Goal: Navigation & Orientation: Find specific page/section

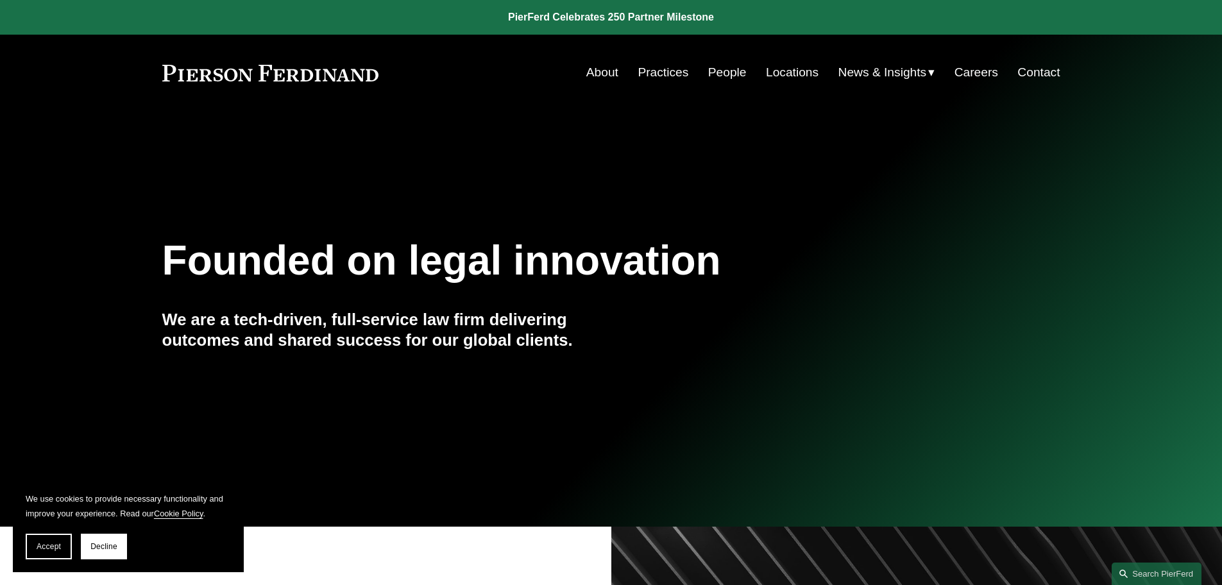
click at [612, 71] on link "Locations" at bounding box center [792, 72] width 53 height 24
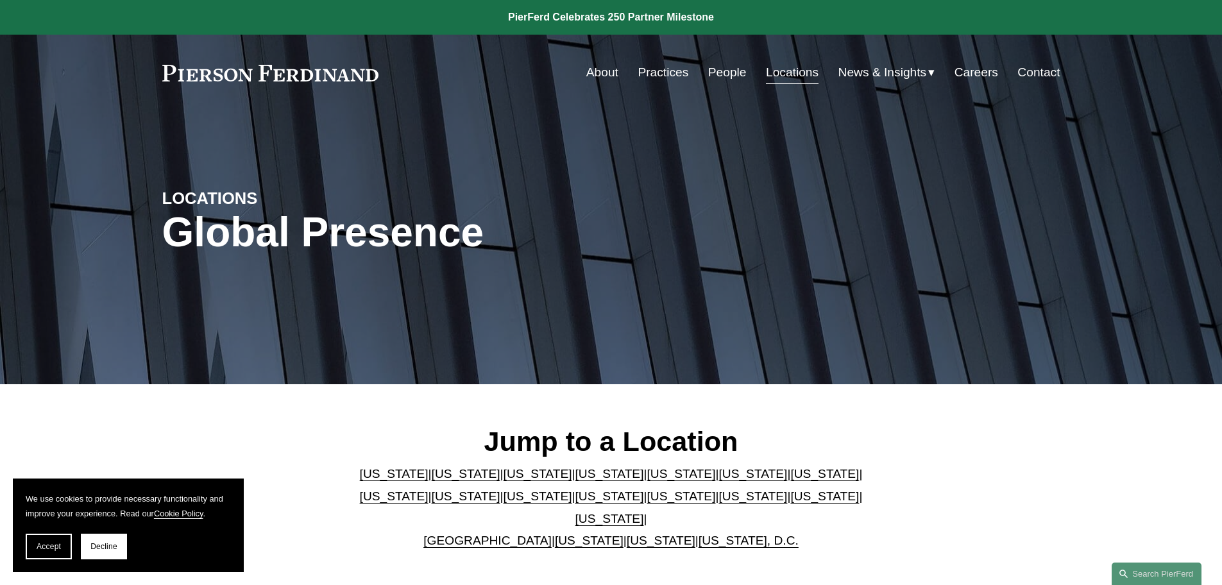
click at [647, 503] on link "[US_STATE]" at bounding box center [681, 495] width 69 height 13
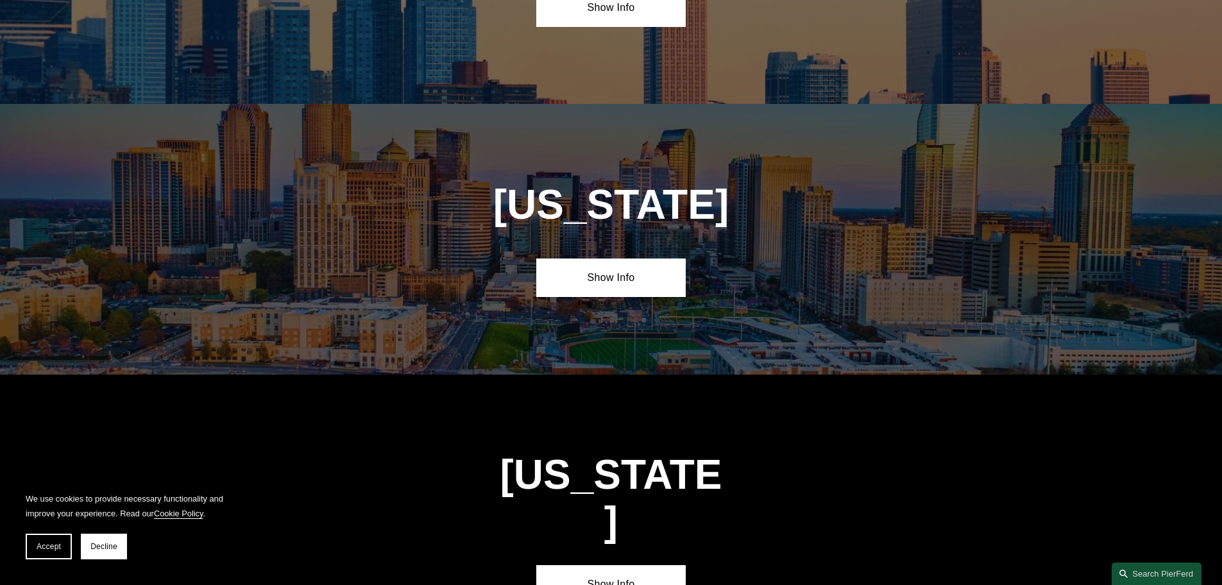
scroll to position [3555, 0]
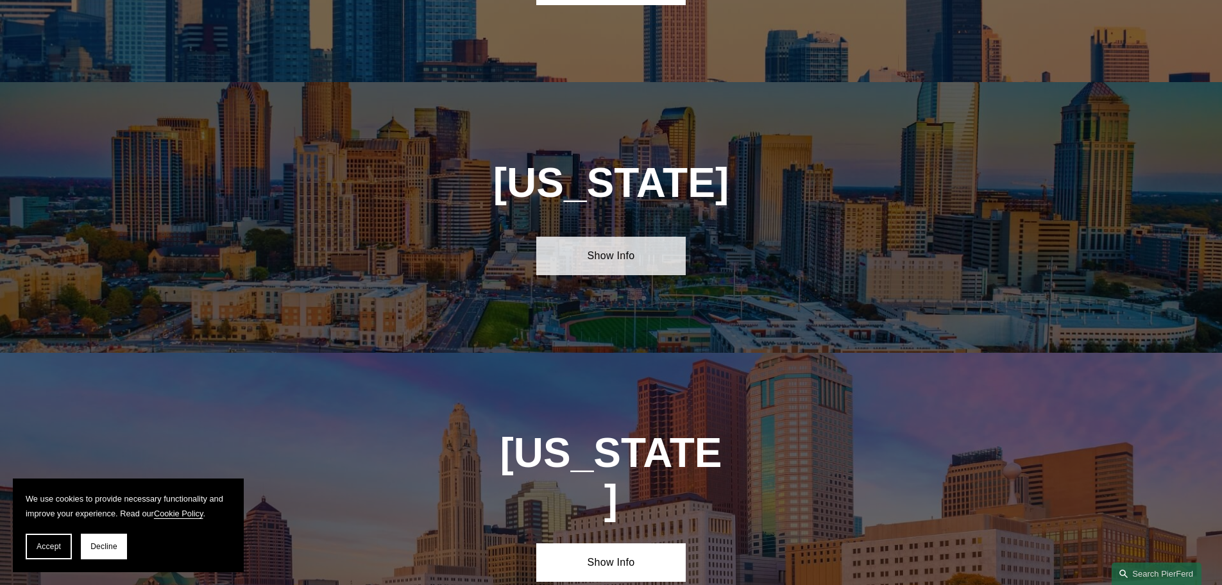
click at [624, 237] on link "Show Info" at bounding box center [610, 256] width 149 height 38
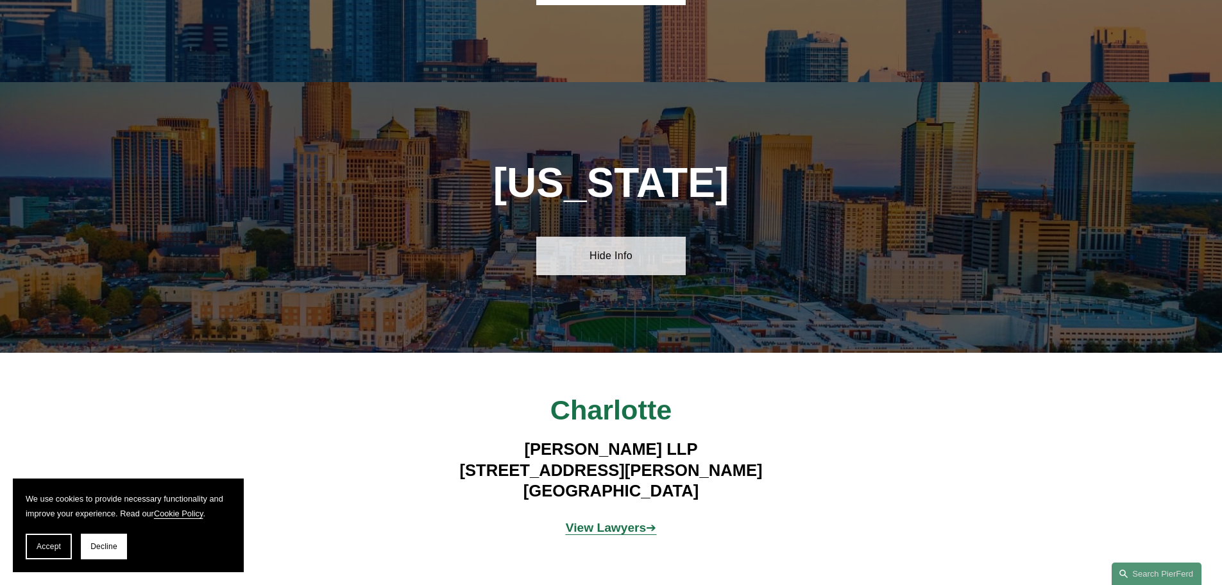
click at [624, 237] on link "Hide Info" at bounding box center [610, 256] width 149 height 38
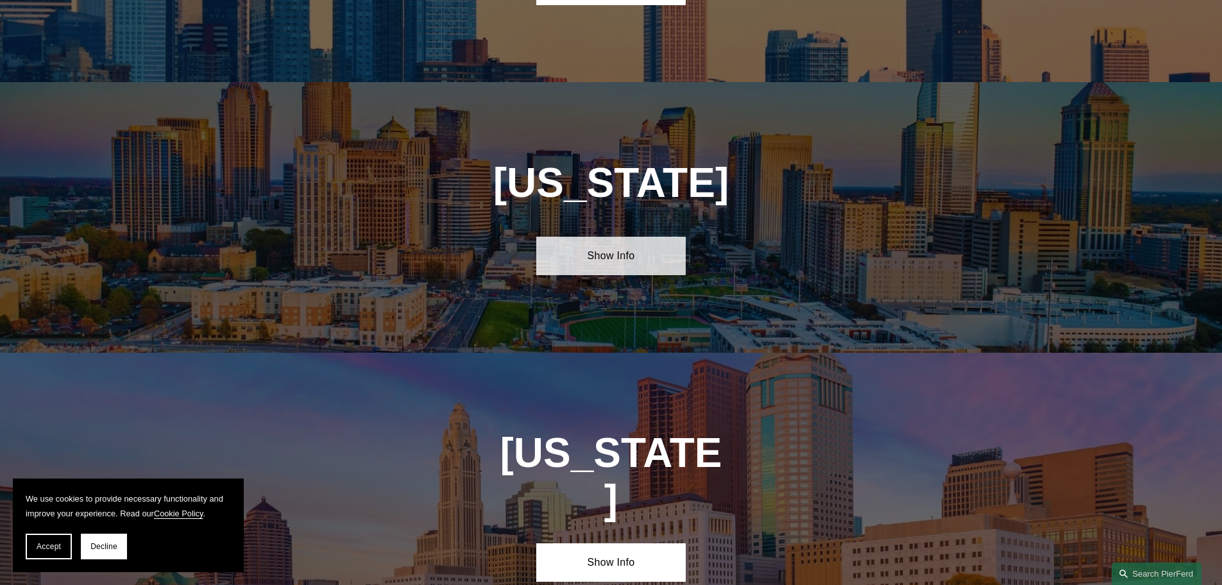
click at [624, 237] on link "Show Info" at bounding box center [610, 256] width 149 height 38
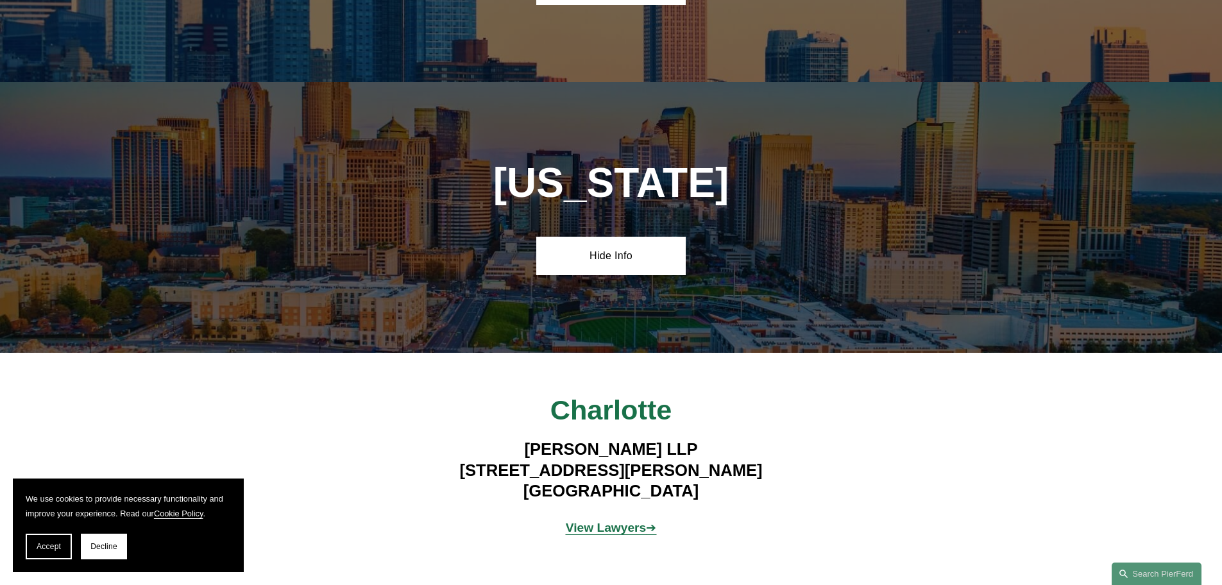
click at [621, 521] on strong "View Lawyers" at bounding box center [606, 527] width 81 height 13
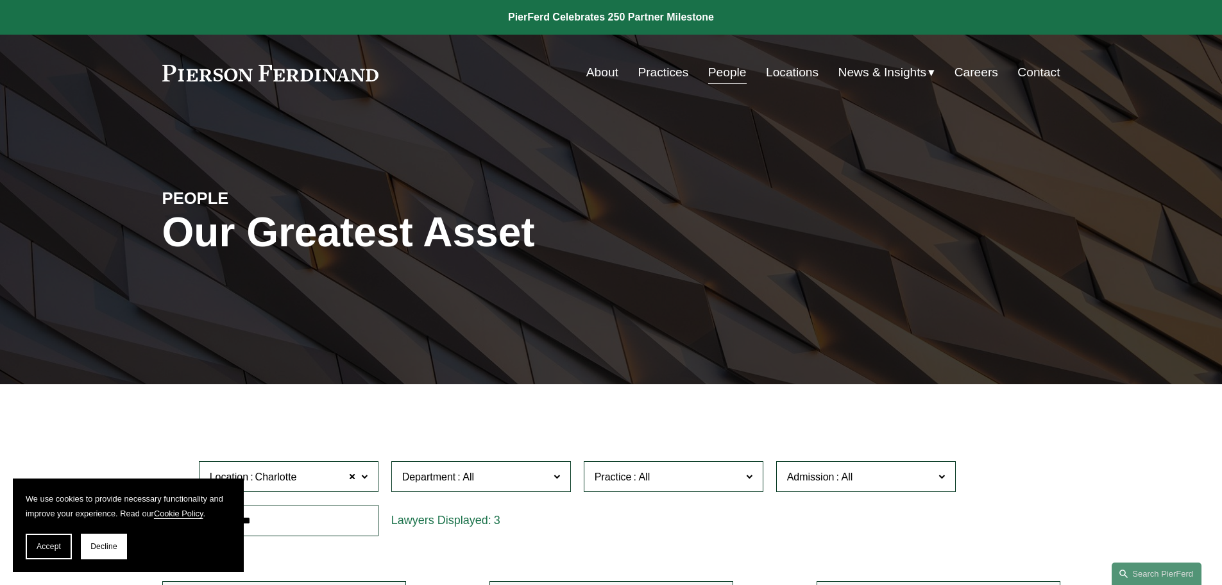
click at [597, 66] on link "About" at bounding box center [602, 72] width 32 height 24
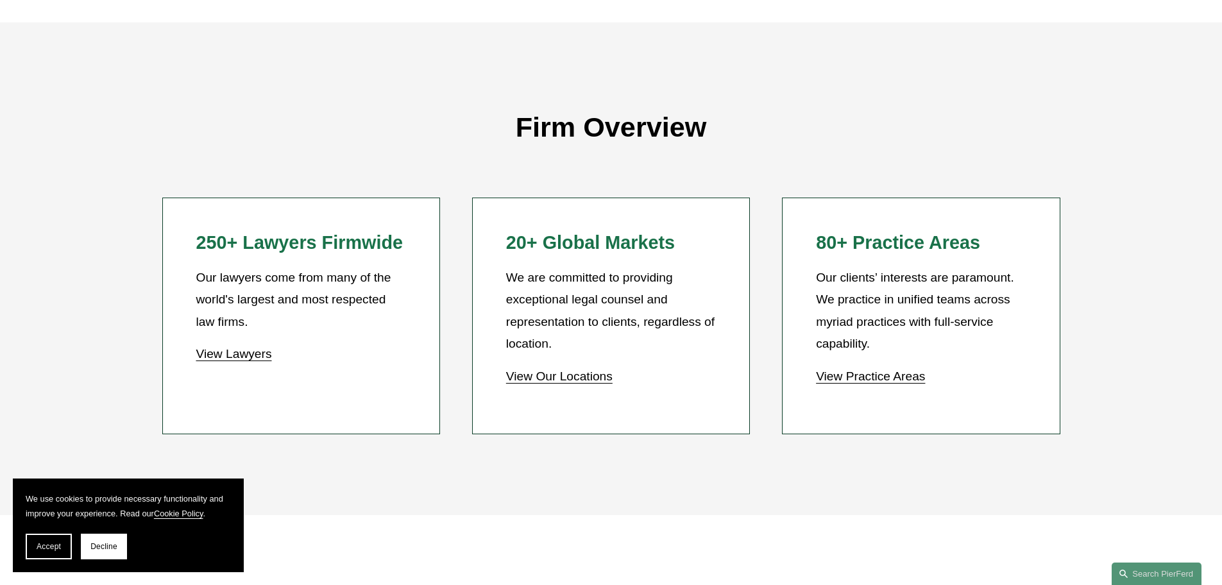
scroll to position [1213, 0]
